Goal: Information Seeking & Learning: Find specific page/section

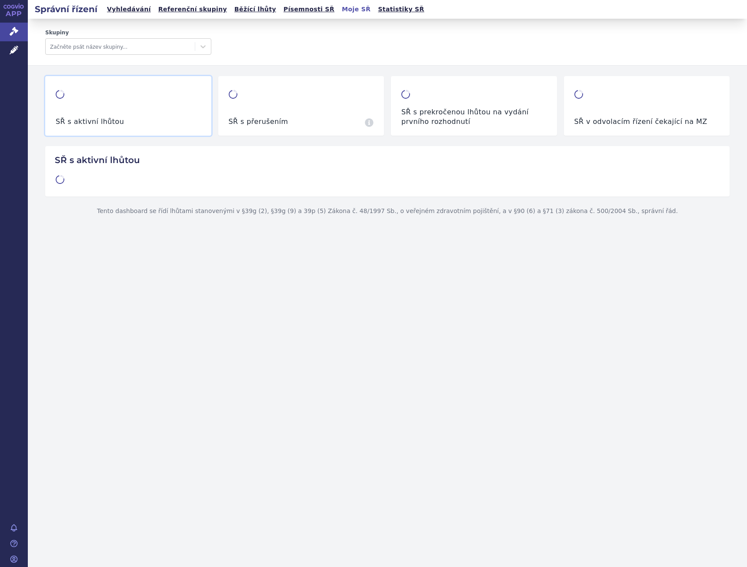
click at [78, 14] on h2 "Správní řízení" at bounding box center [66, 9] width 77 height 12
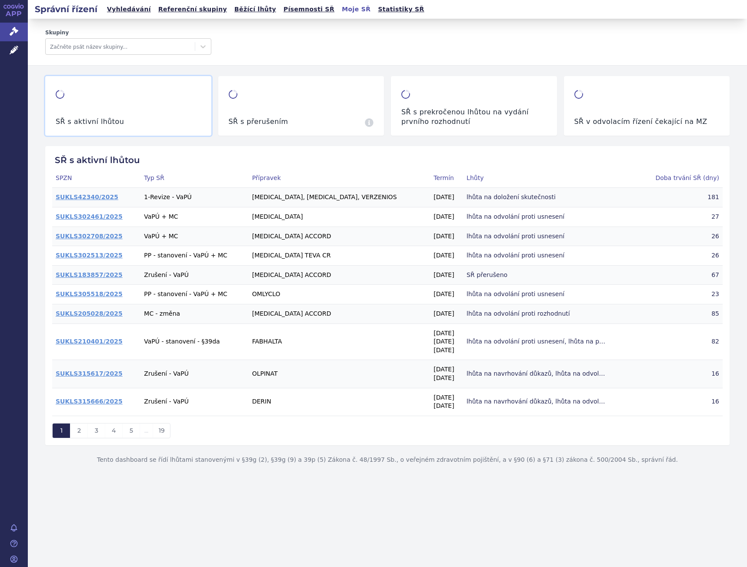
click at [110, 11] on link "Vyhledávání" at bounding box center [128, 9] width 49 height 12
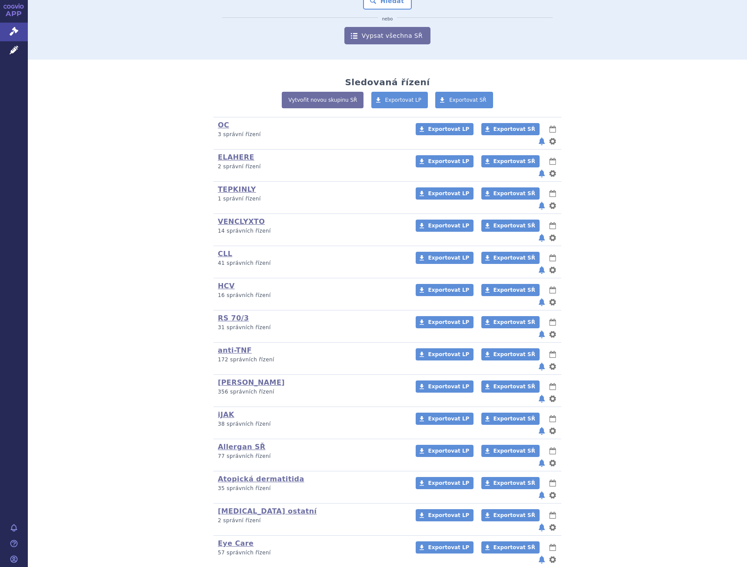
scroll to position [207, 0]
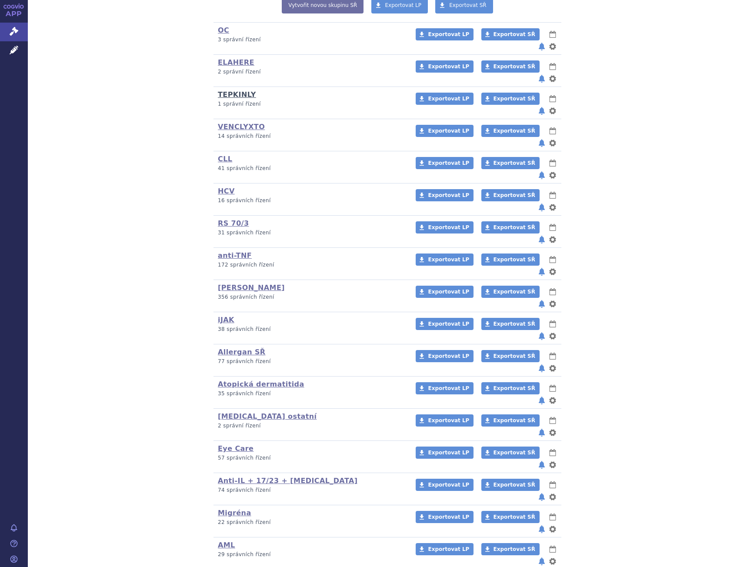
click at [230, 90] on link "TEPKINLY" at bounding box center [237, 94] width 38 height 8
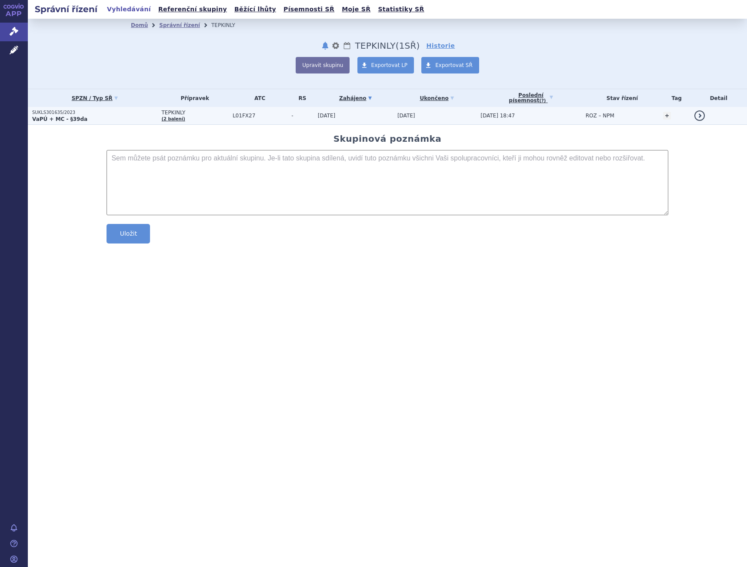
click at [125, 116] on p "VaPÚ + MC - §39da" at bounding box center [94, 119] width 125 height 7
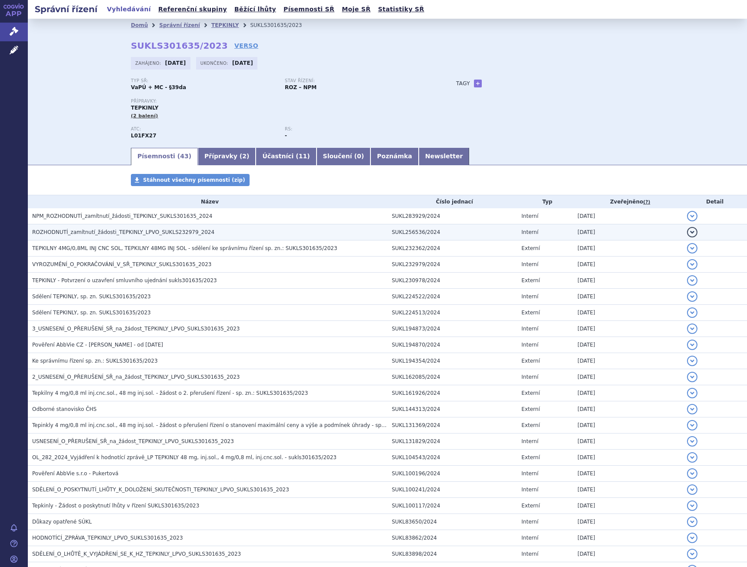
click at [131, 227] on td "ROZHODNUTÍ_zamítnutí_žádosti_TEPKINLY_LPVO_SUKLS232979_2024" at bounding box center [208, 232] width 360 height 16
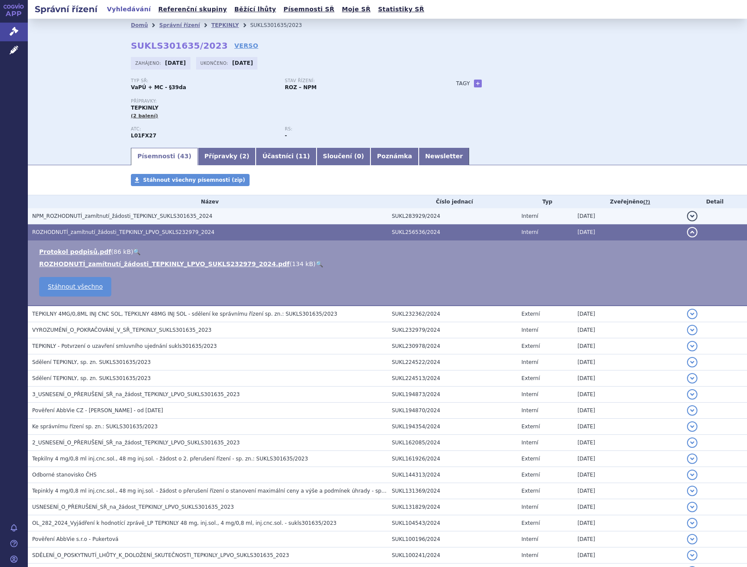
click at [183, 220] on h3 "NPM_ROZHODNUTÍ_zamítnutí_žádosti_TEPKINLY_SUKLS301635_2024" at bounding box center [209, 216] width 355 height 9
